Goal: Use online tool/utility

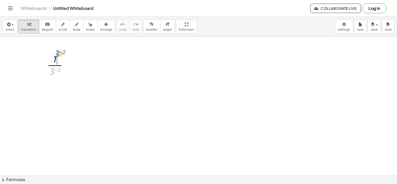
drag, startPoint x: 54, startPoint y: 72, endPoint x: 59, endPoint y: 54, distance: 18.4
click at [59, 54] on div at bounding box center [59, 65] width 30 height 26
click at [56, 61] on div at bounding box center [59, 65] width 30 height 26
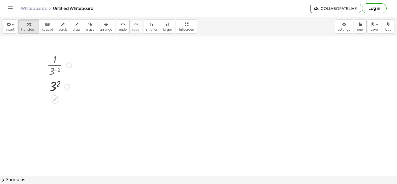
drag, startPoint x: 56, startPoint y: 61, endPoint x: 54, endPoint y: 67, distance: 5.4
click at [54, 67] on div at bounding box center [59, 65] width 30 height 26
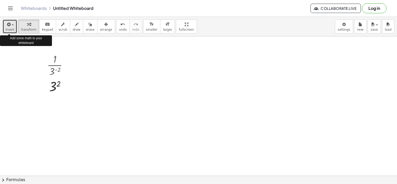
click at [9, 28] on span "insert" at bounding box center [9, 30] width 9 height 4
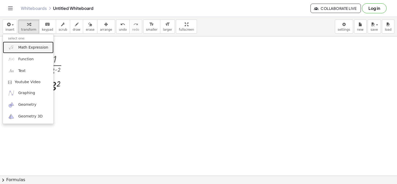
click at [28, 46] on span "Math Expression" at bounding box center [33, 47] width 30 height 5
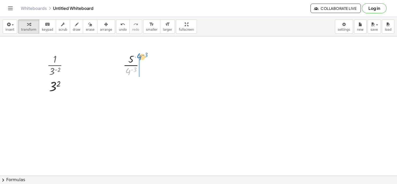
drag, startPoint x: 131, startPoint y: 75, endPoint x: 142, endPoint y: 60, distance: 18.4
click at [142, 60] on div at bounding box center [136, 65] width 30 height 26
drag, startPoint x: 135, startPoint y: 98, endPoint x: 132, endPoint y: 84, distance: 14.4
click at [132, 84] on div at bounding box center [136, 91] width 40 height 26
